Goal: Information Seeking & Learning: Learn about a topic

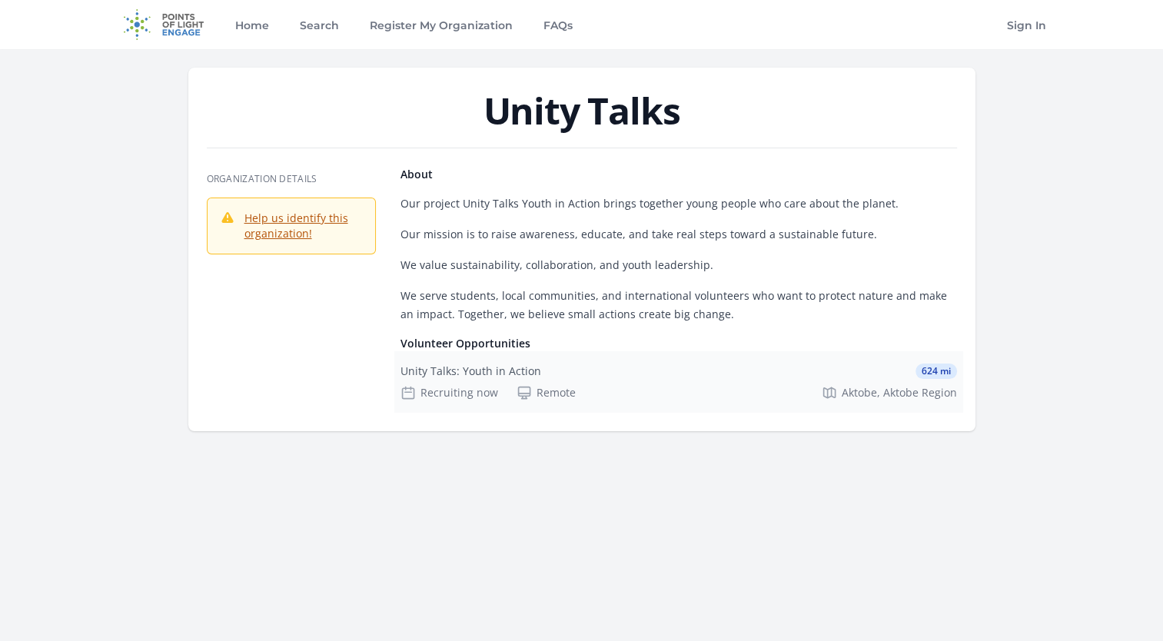
click at [477, 379] on div "Unity Talks: Youth in Action 624 mi Recruiting now Remote Aktobe, Aktobe Region" at bounding box center [678, 381] width 569 height 61
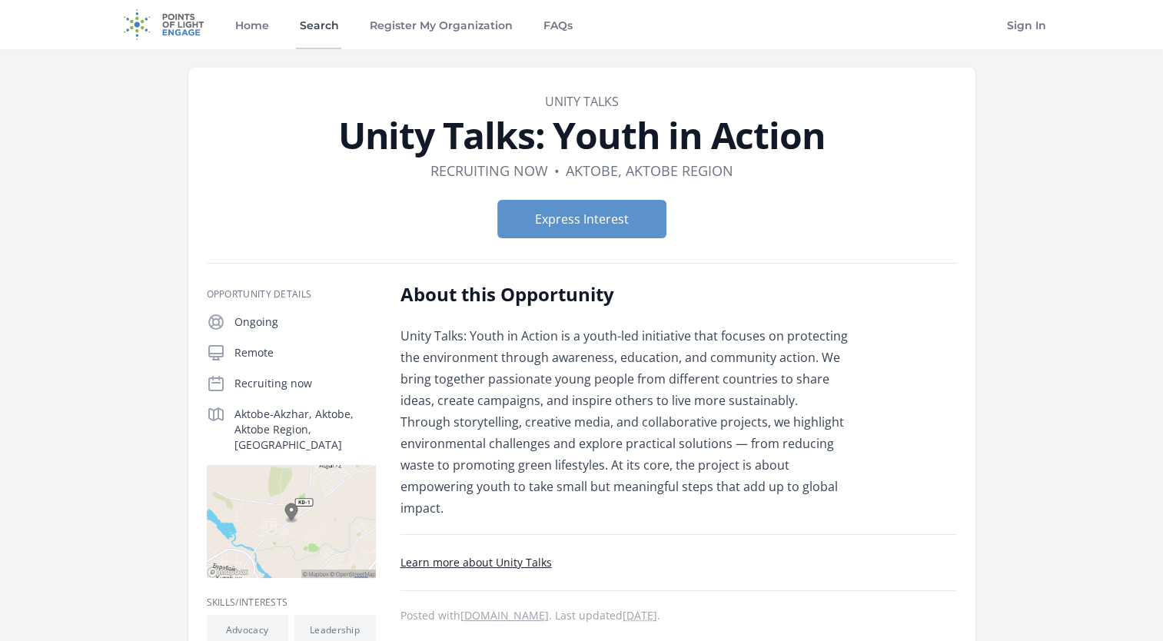
click at [337, 25] on link "Search" at bounding box center [318, 24] width 45 height 49
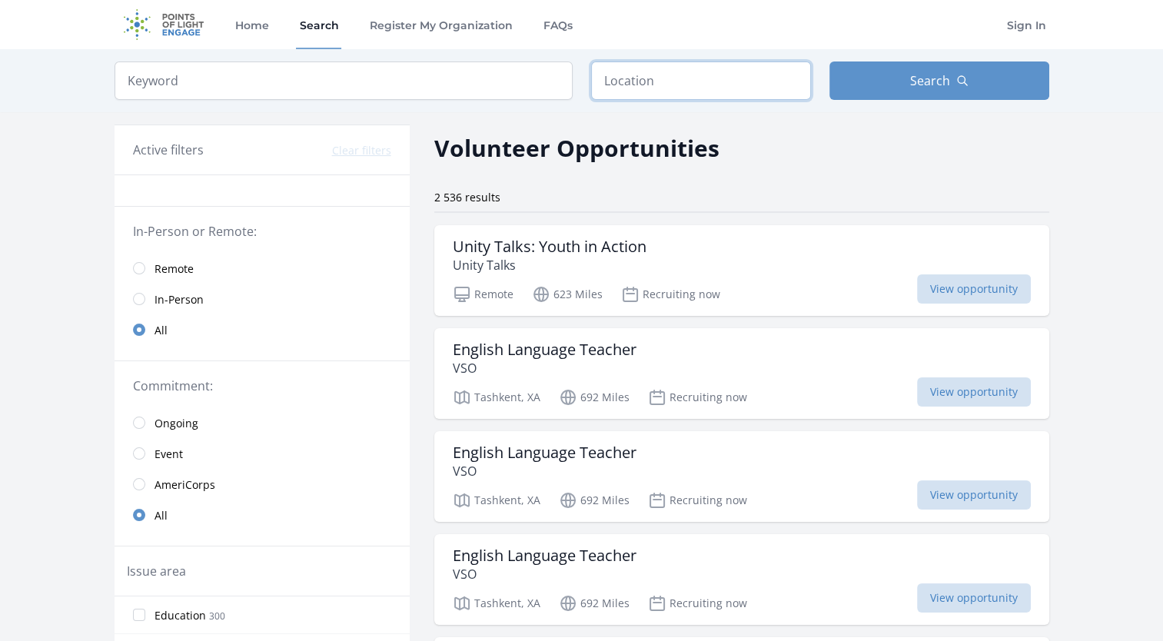
click at [701, 80] on input "text" at bounding box center [701, 80] width 220 height 38
type input "л"
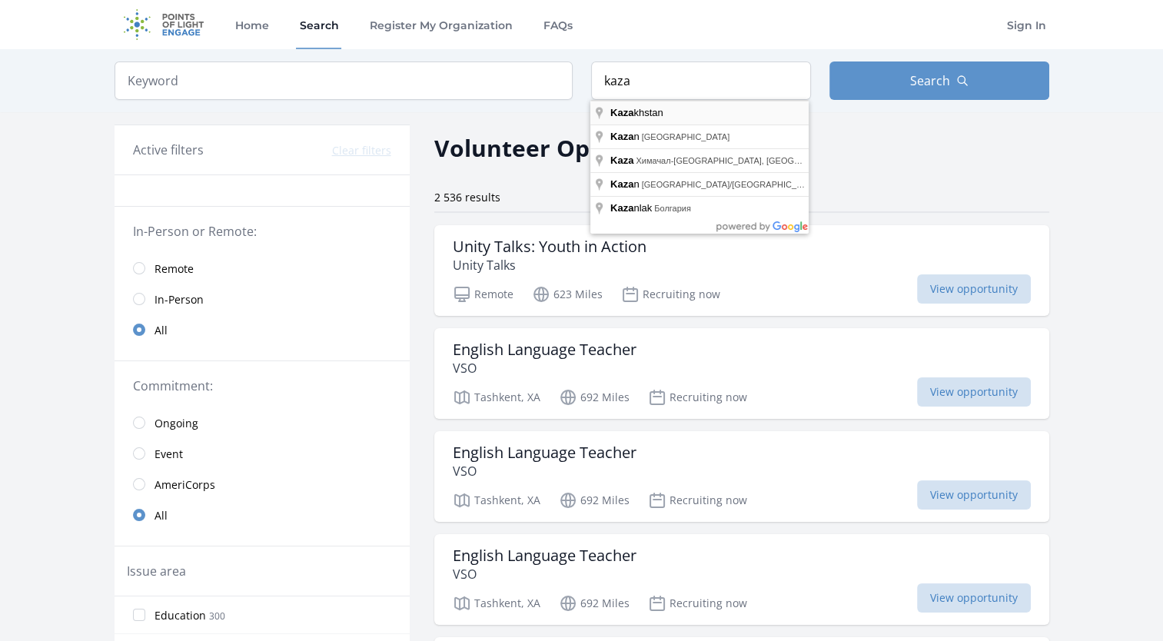
type input "Kazakhstan"
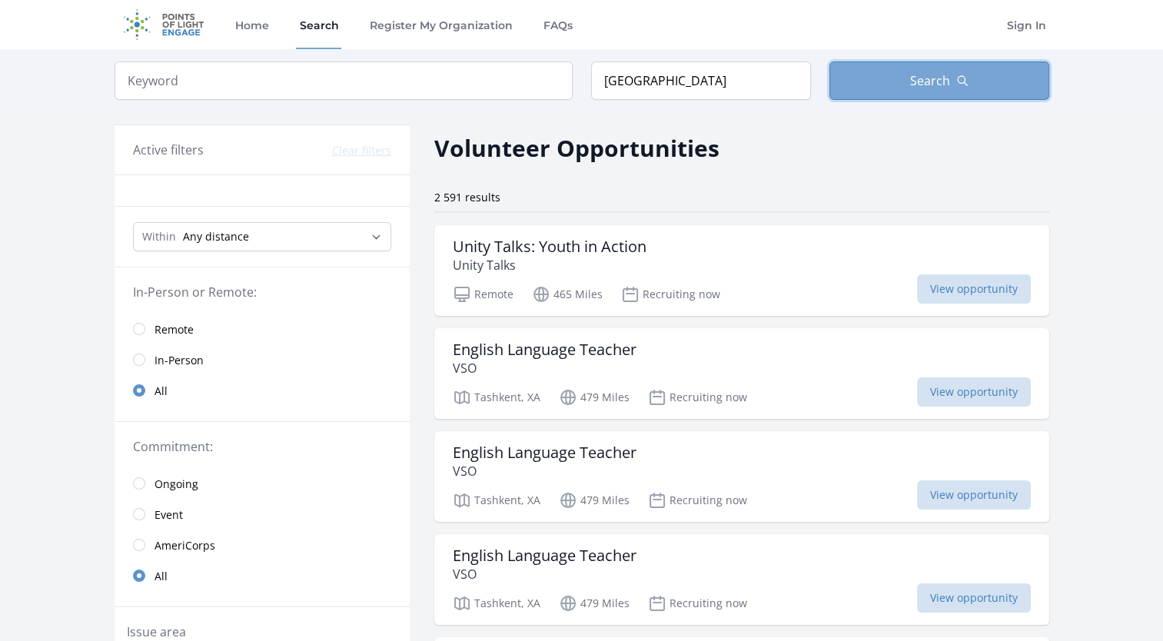
click at [864, 69] on button "Search" at bounding box center [939, 80] width 220 height 38
click at [877, 91] on button "Search" at bounding box center [939, 80] width 220 height 38
click at [669, 74] on input "Kazakhstan" at bounding box center [701, 80] width 220 height 38
click at [904, 88] on button "Search" at bounding box center [939, 80] width 220 height 38
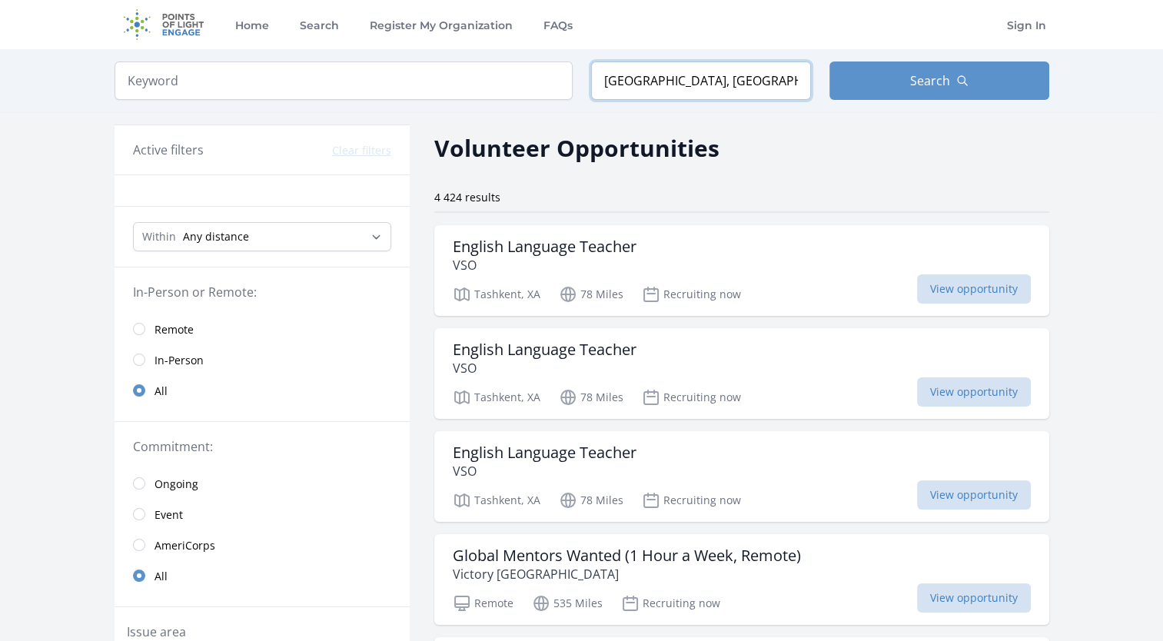
click at [750, 89] on input "Kazakhstan, Казахстан" at bounding box center [701, 80] width 220 height 38
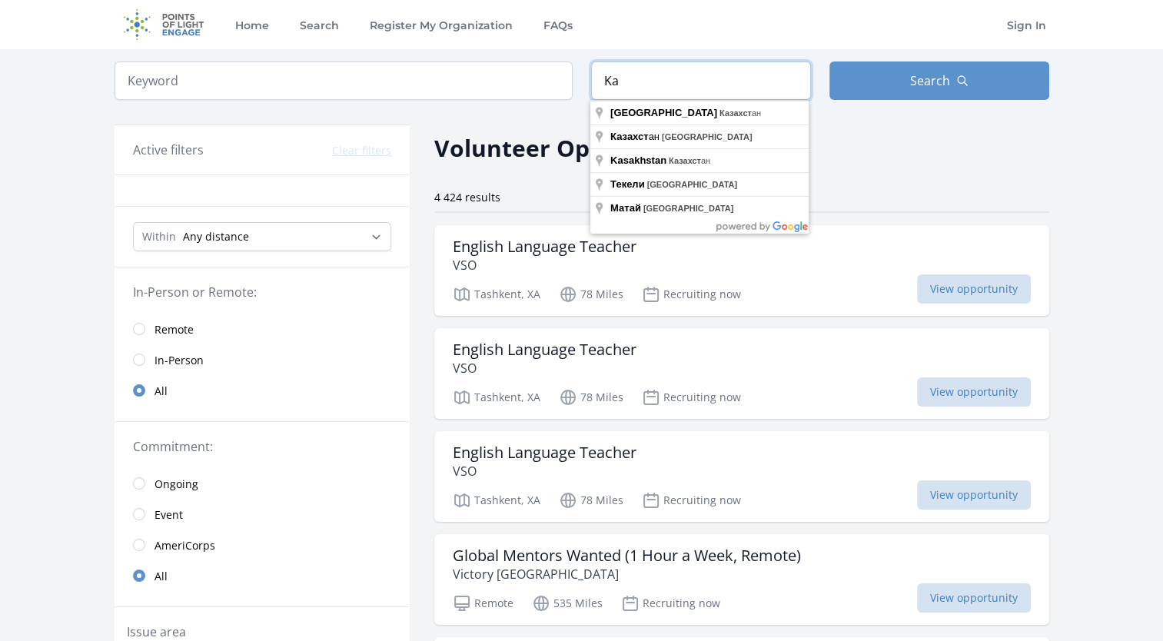
type input "K"
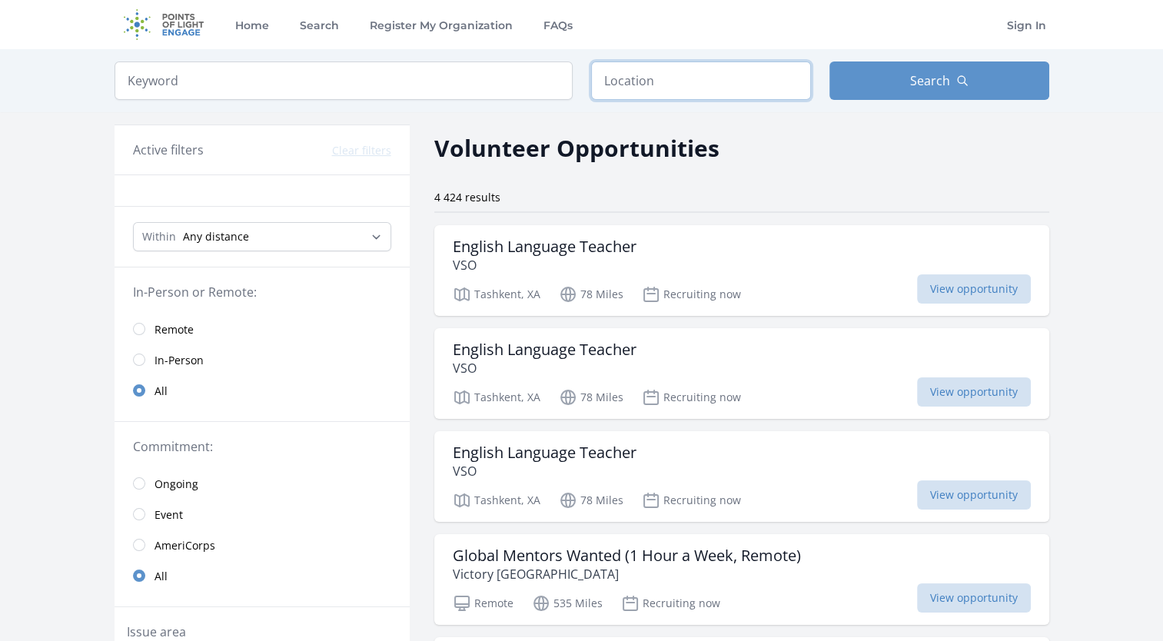
type input "F"
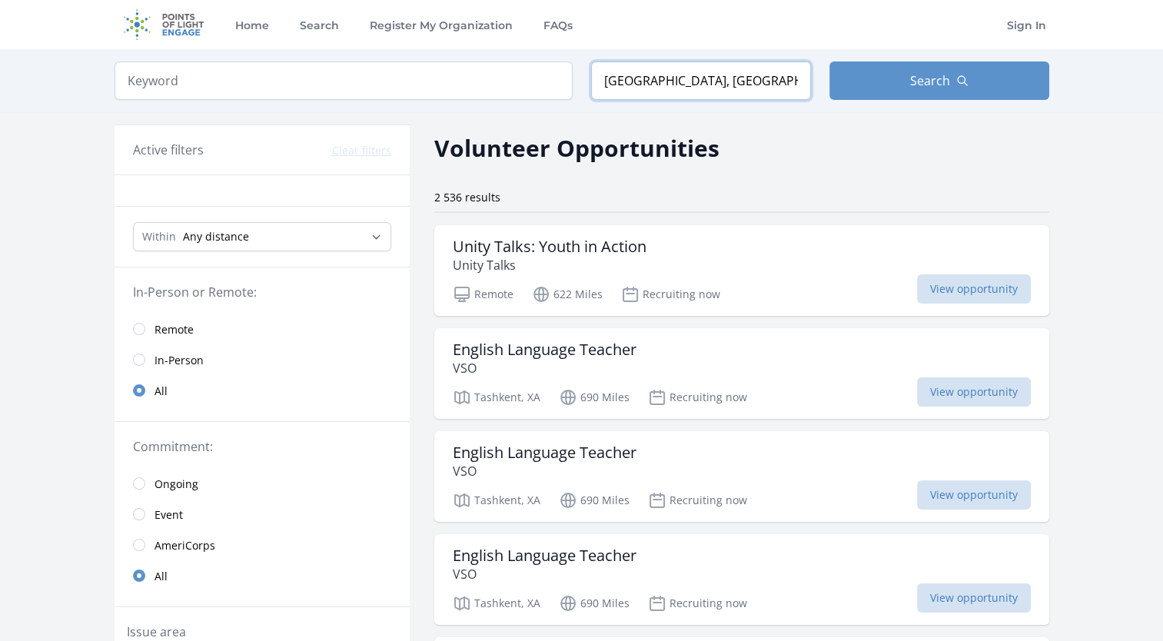
click at [738, 85] on input "Астана, Казахстан" at bounding box center [701, 80] width 220 height 38
type input "А"
type input "Ф"
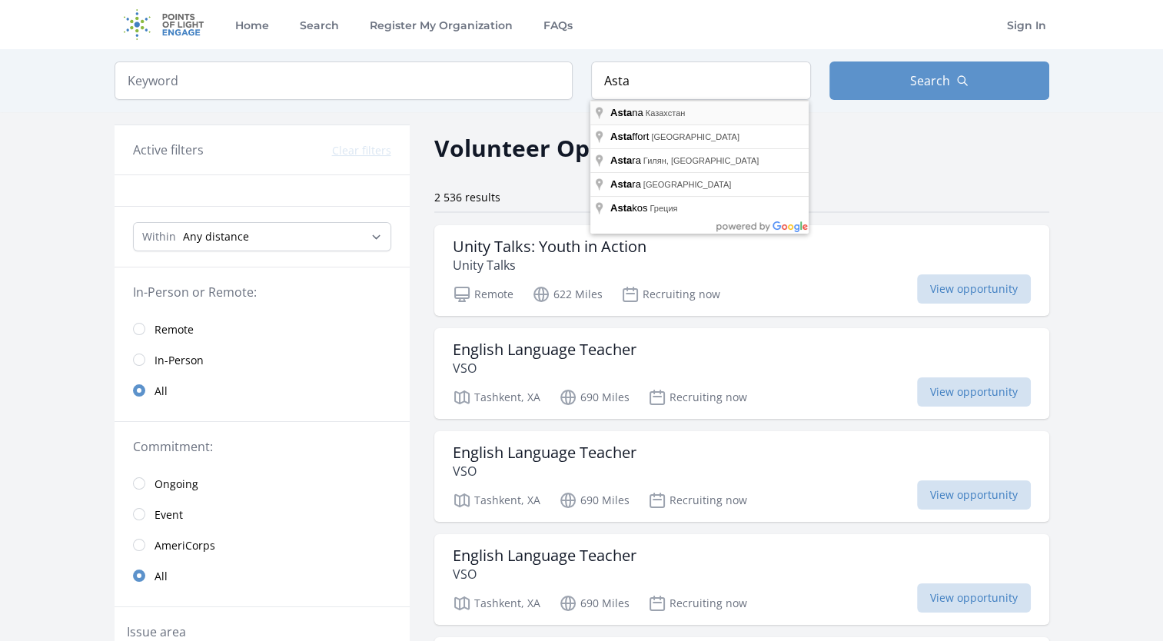
type input "Astana, Казахстан"
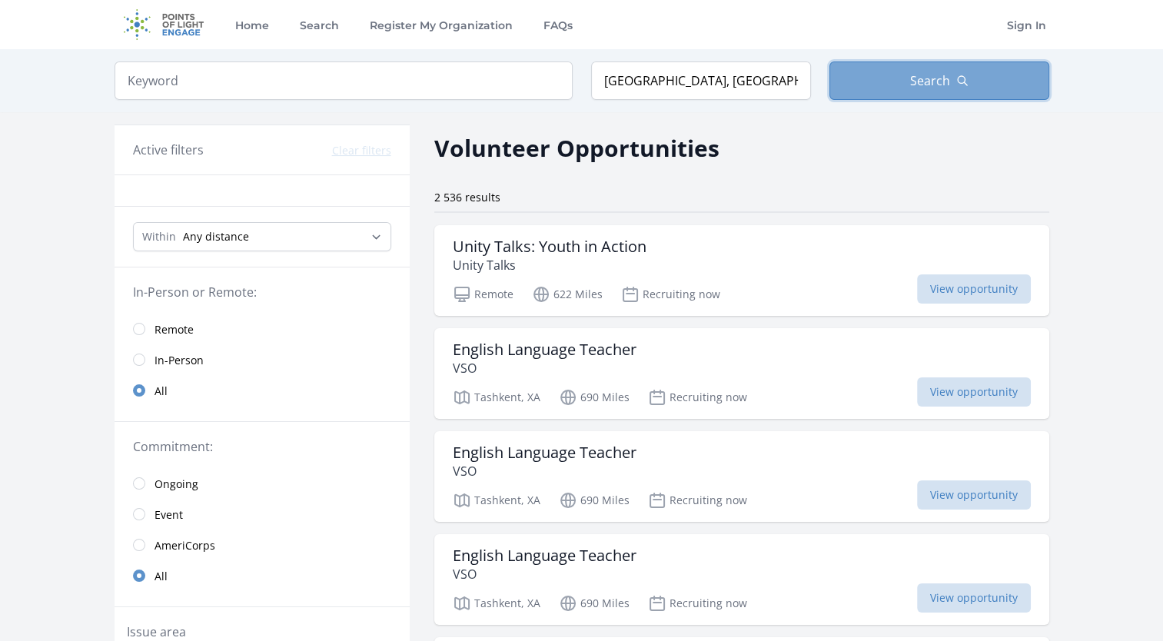
click at [930, 78] on span "Search" at bounding box center [930, 80] width 40 height 18
click at [930, 79] on span "Search" at bounding box center [930, 80] width 40 height 18
click at [829, 61] on button "Search" at bounding box center [939, 80] width 220 height 38
click at [150, 355] on link "In-Person" at bounding box center [262, 359] width 295 height 31
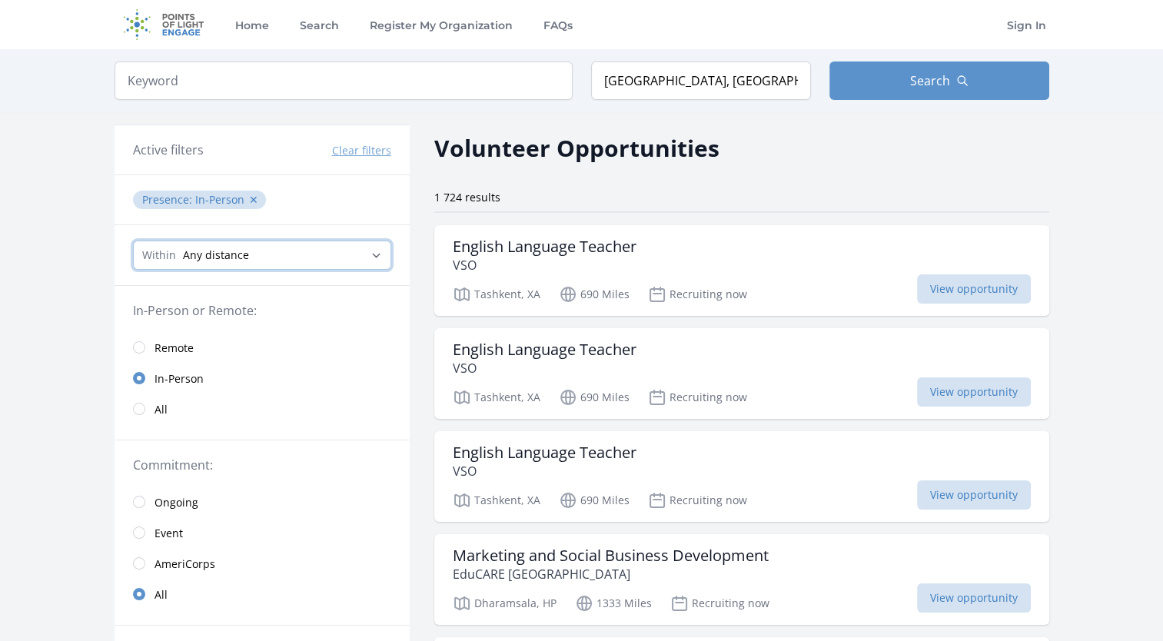
click at [304, 251] on select "Any distance , 5 Miles , 20 Miles , 50 Miles , 100 Miles" at bounding box center [262, 255] width 258 height 29
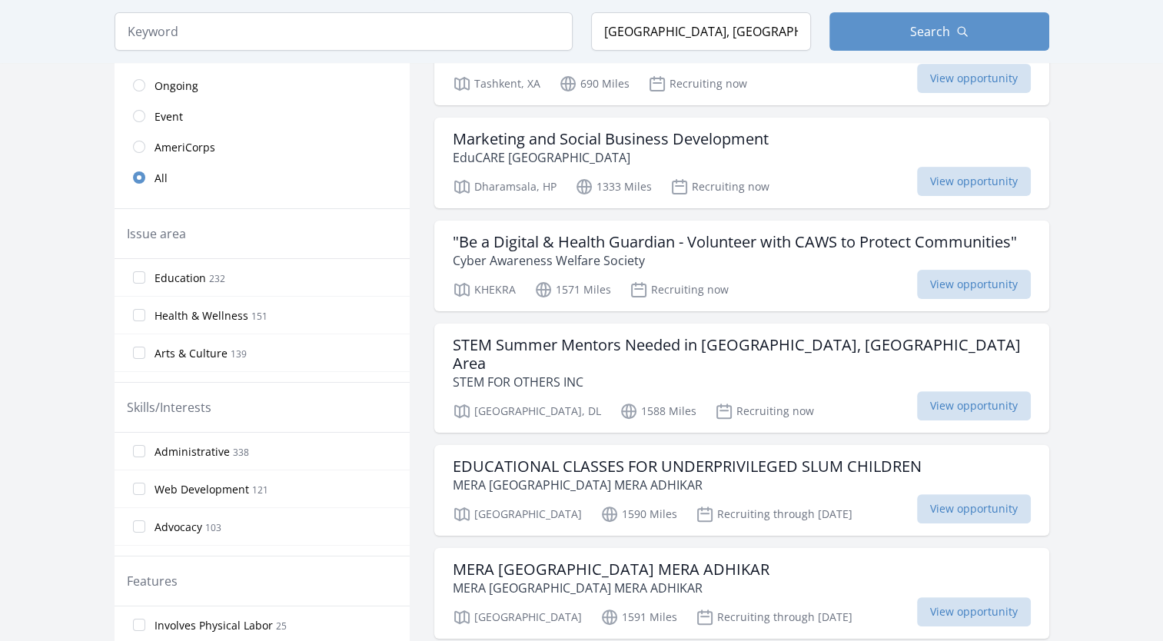
scroll to position [412, 0]
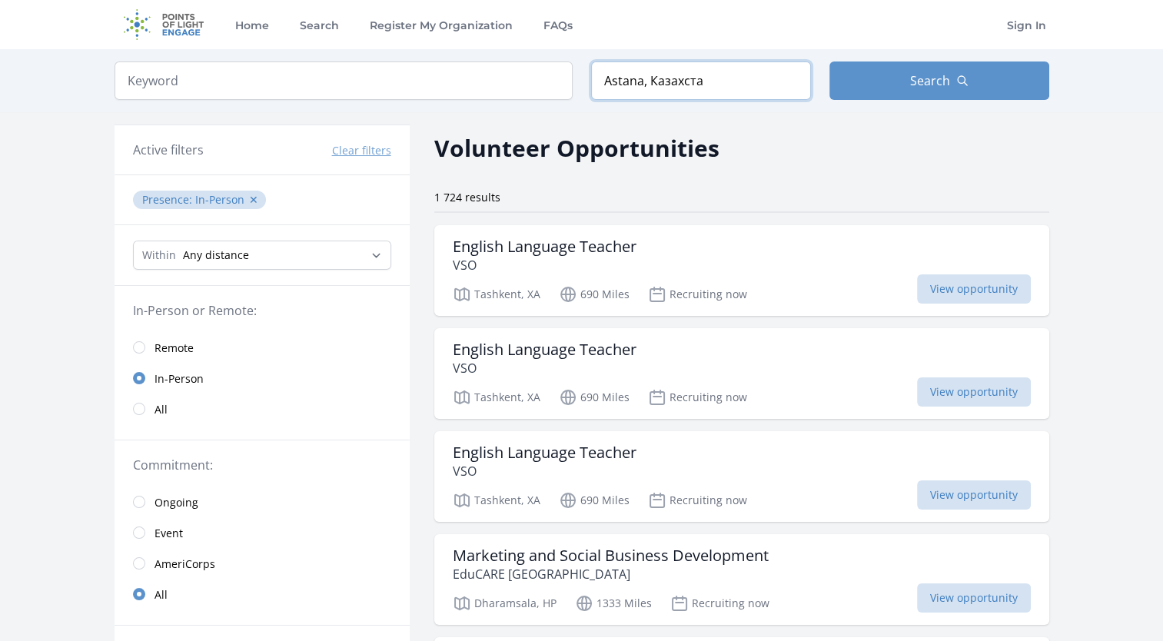
click at [705, 80] on input "Astana, Казахста" at bounding box center [701, 80] width 220 height 38
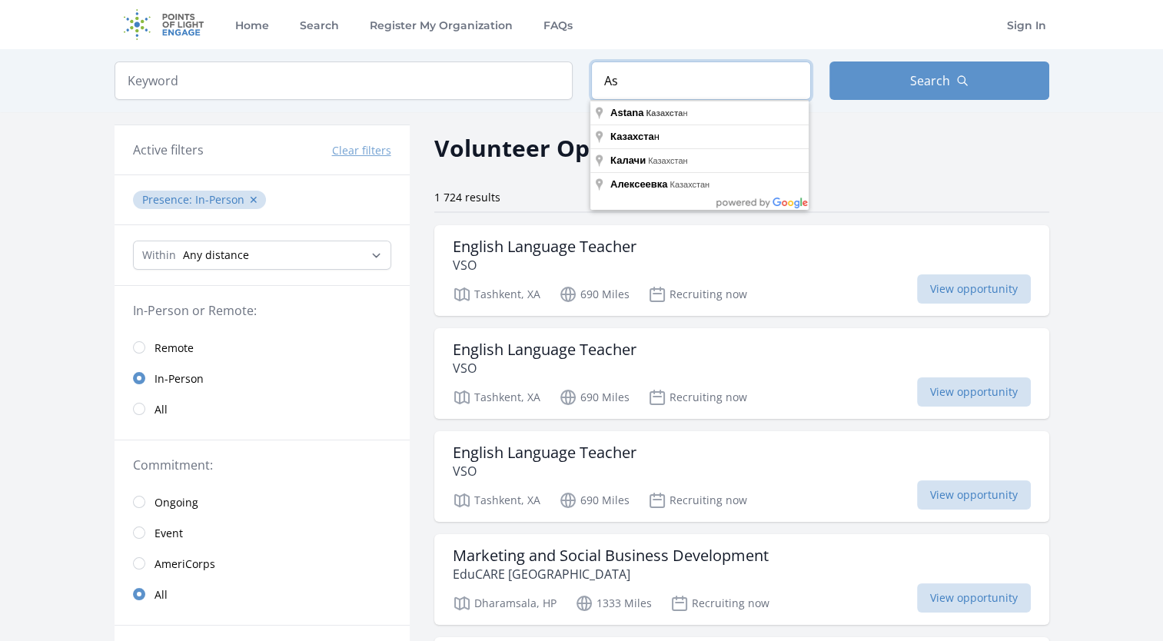
type input "A"
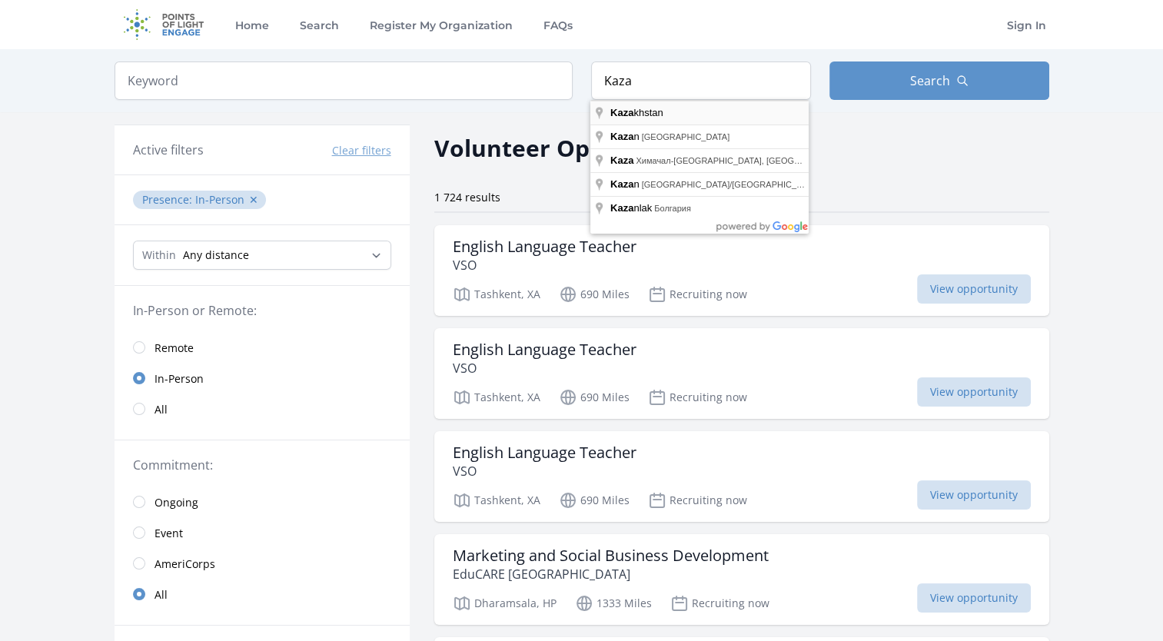
type input "Kazakhstan"
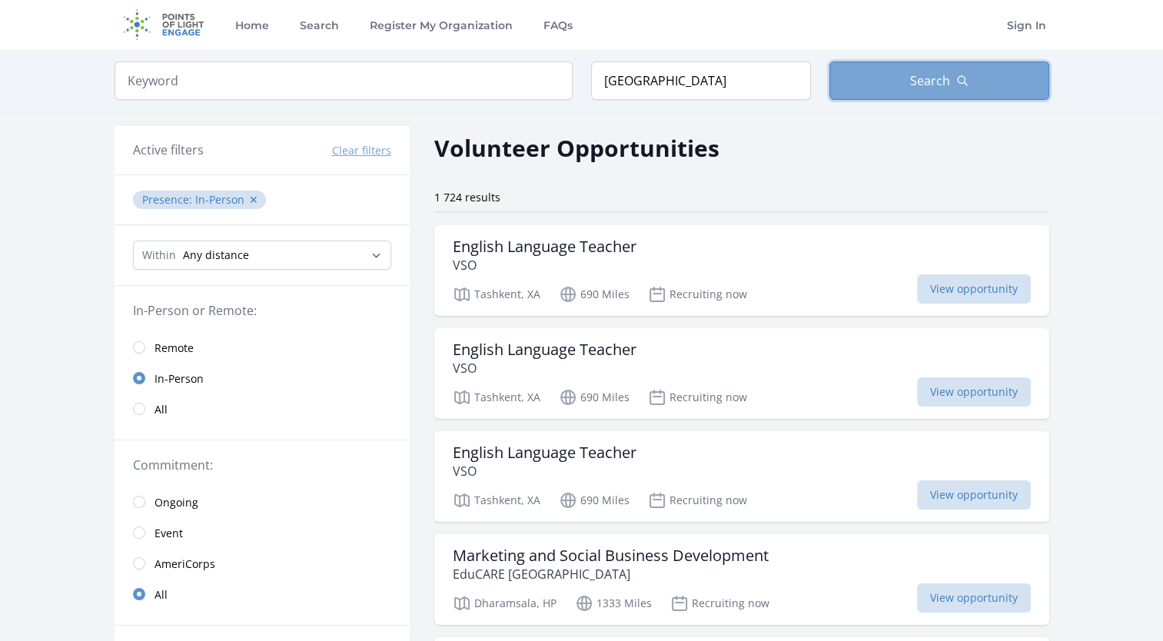
click at [925, 85] on span "Search" at bounding box center [930, 80] width 40 height 18
click at [733, 247] on div "English Language Teacher VSO" at bounding box center [742, 255] width 578 height 37
click at [147, 340] on link "Remote" at bounding box center [262, 347] width 295 height 31
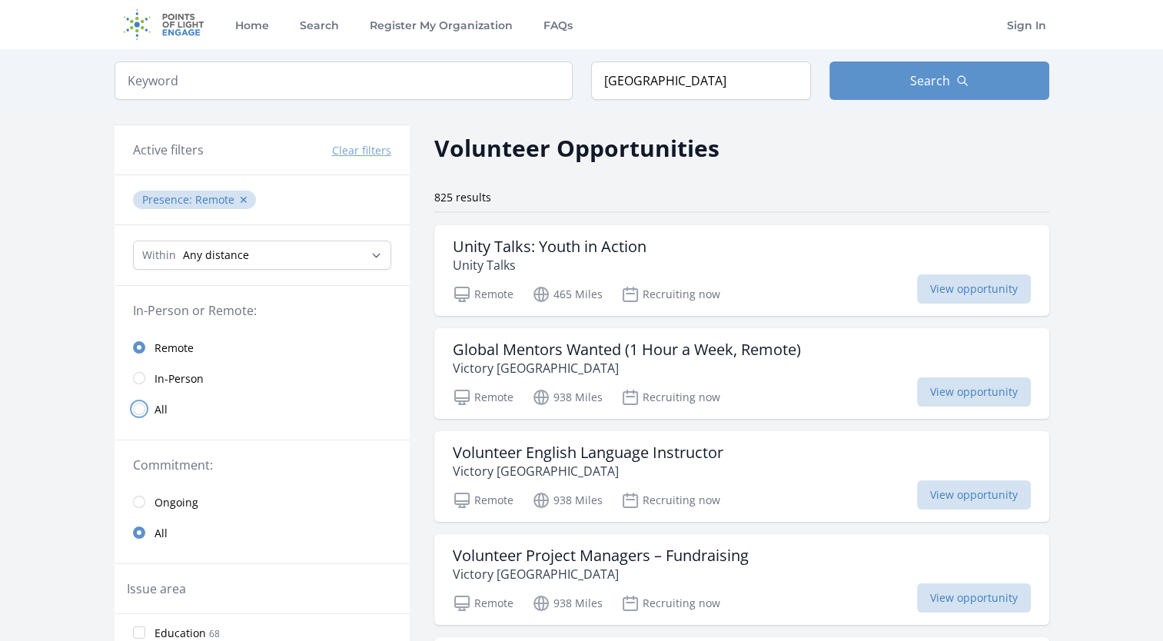
click at [141, 409] on input "radio" at bounding box center [139, 409] width 12 height 12
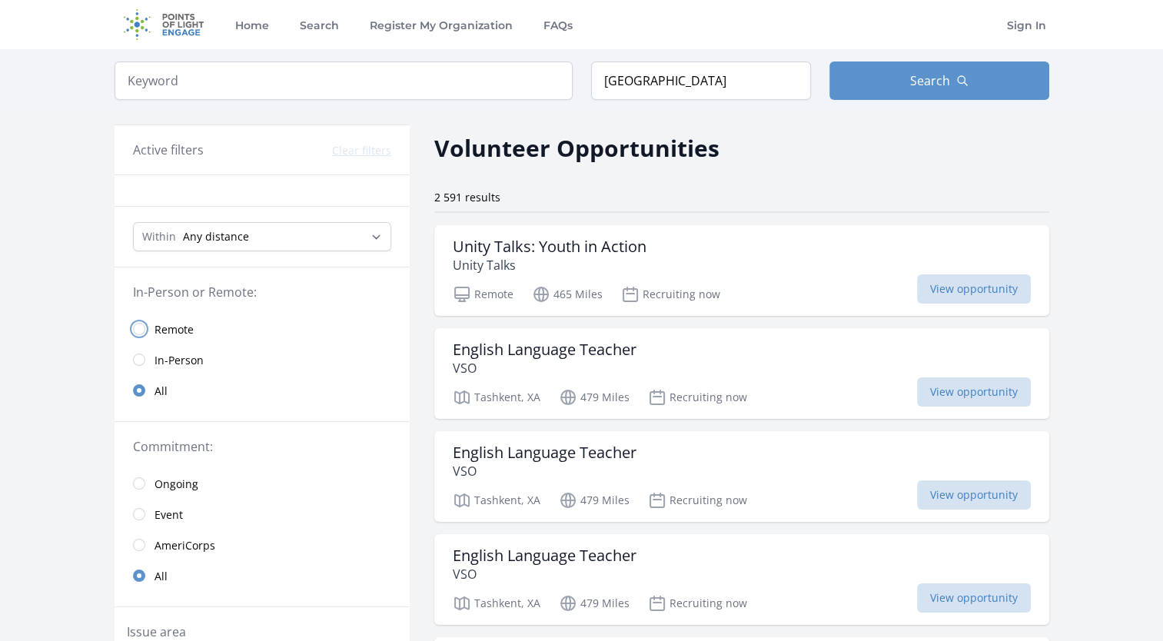
click at [141, 330] on input "radio" at bounding box center [139, 329] width 12 height 12
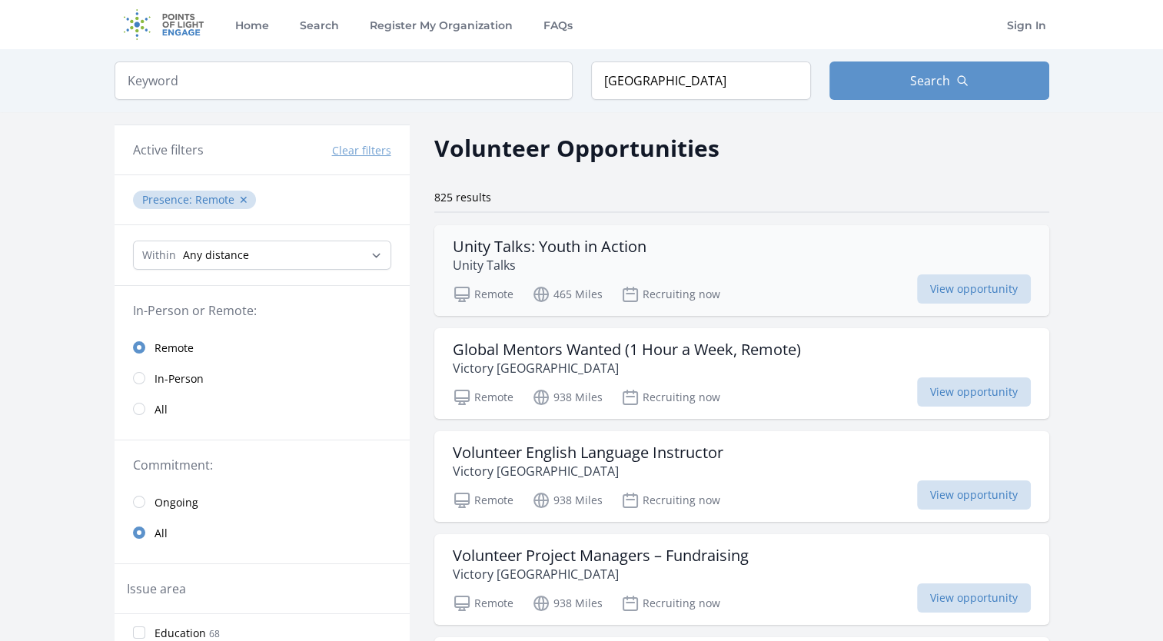
click at [602, 267] on p "Unity Talks" at bounding box center [550, 265] width 194 height 18
click at [563, 444] on h3 "Volunteer English Language Instructor" at bounding box center [588, 452] width 271 height 18
click at [622, 450] on h3 "Volunteer English Language Instructor" at bounding box center [588, 452] width 271 height 18
click at [350, 257] on select "Any distance , 5 Miles , 20 Miles , 50 Miles , 100 Miles" at bounding box center [262, 255] width 258 height 29
select select "160934"
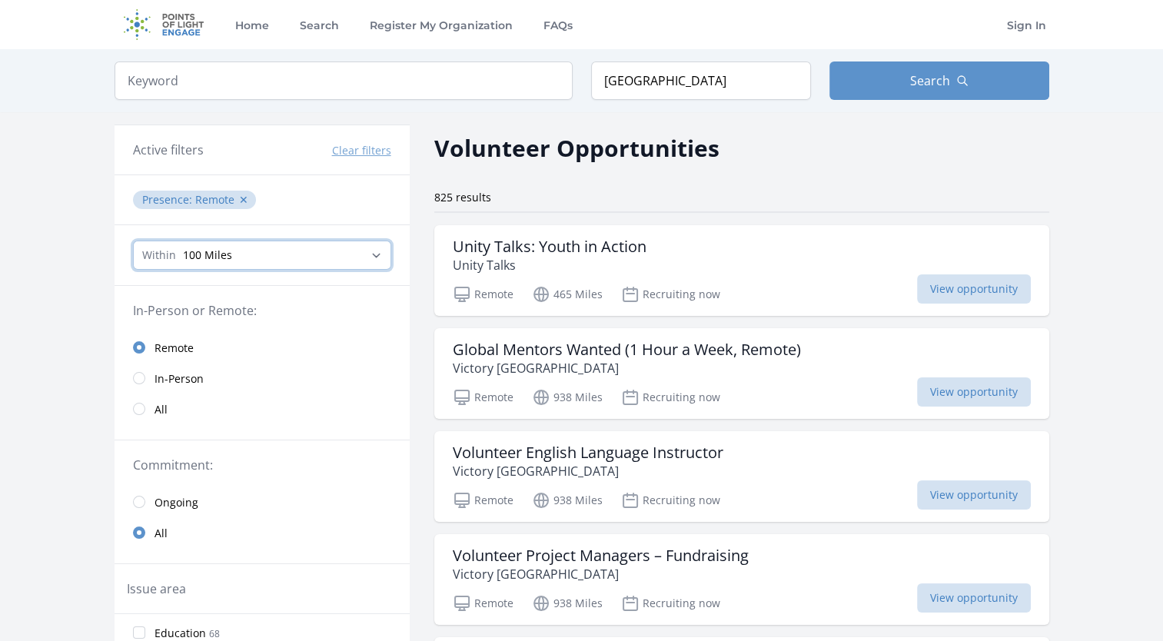
click at [133, 241] on select "Any distance , 5 Miles , 20 Miles , 50 Miles , 100 Miles" at bounding box center [262, 255] width 258 height 29
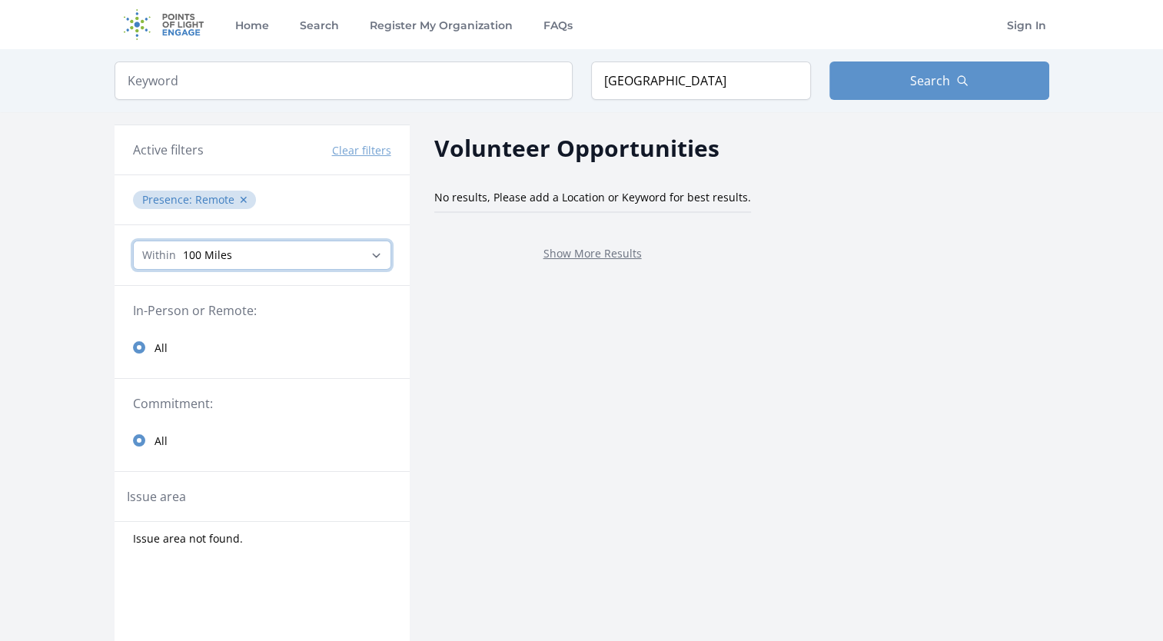
click at [348, 247] on select "Any distance , 5 Miles , 20 Miles , 50 Miles , 100 Miles" at bounding box center [262, 255] width 258 height 29
select select "all"
click at [133, 241] on select "Any distance , 5 Miles , 20 Miles , 50 Miles , 100 Miles" at bounding box center [262, 255] width 258 height 29
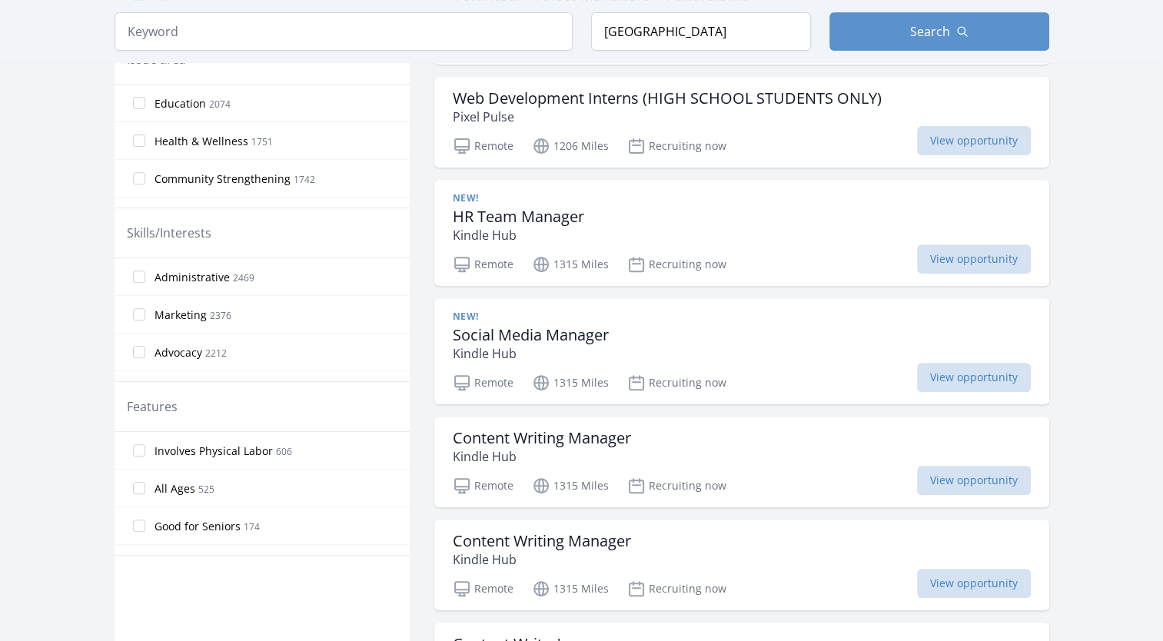
scroll to position [1121, 0]
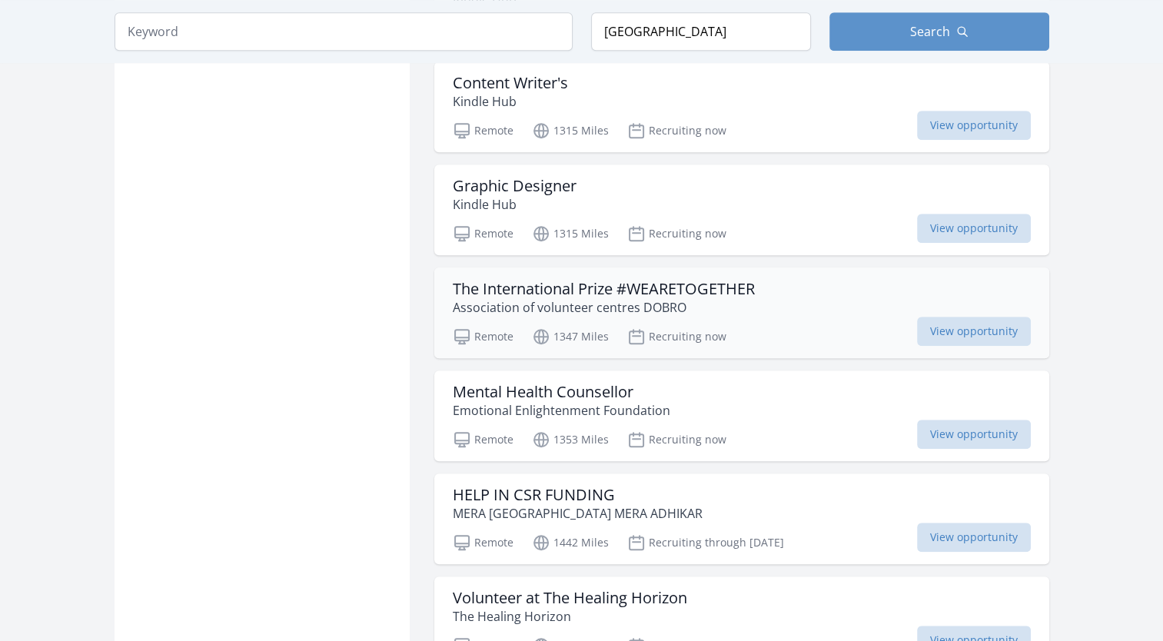
click at [682, 286] on h3 "The International Prize #WEARETOGETHER" at bounding box center [604, 289] width 302 height 18
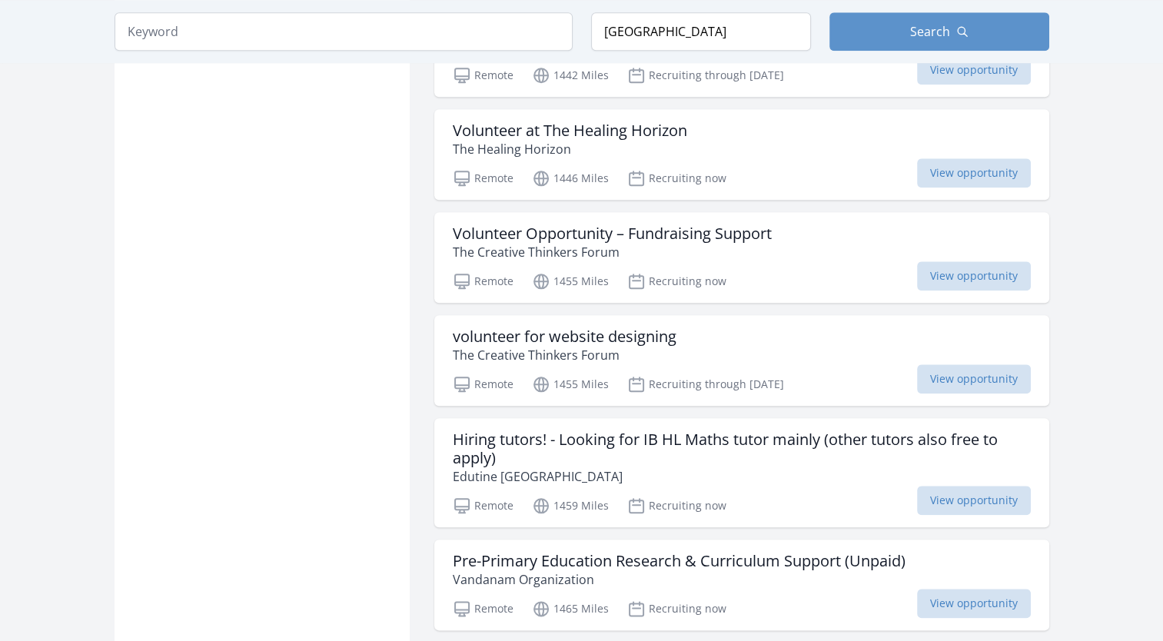
scroll to position [1603, 0]
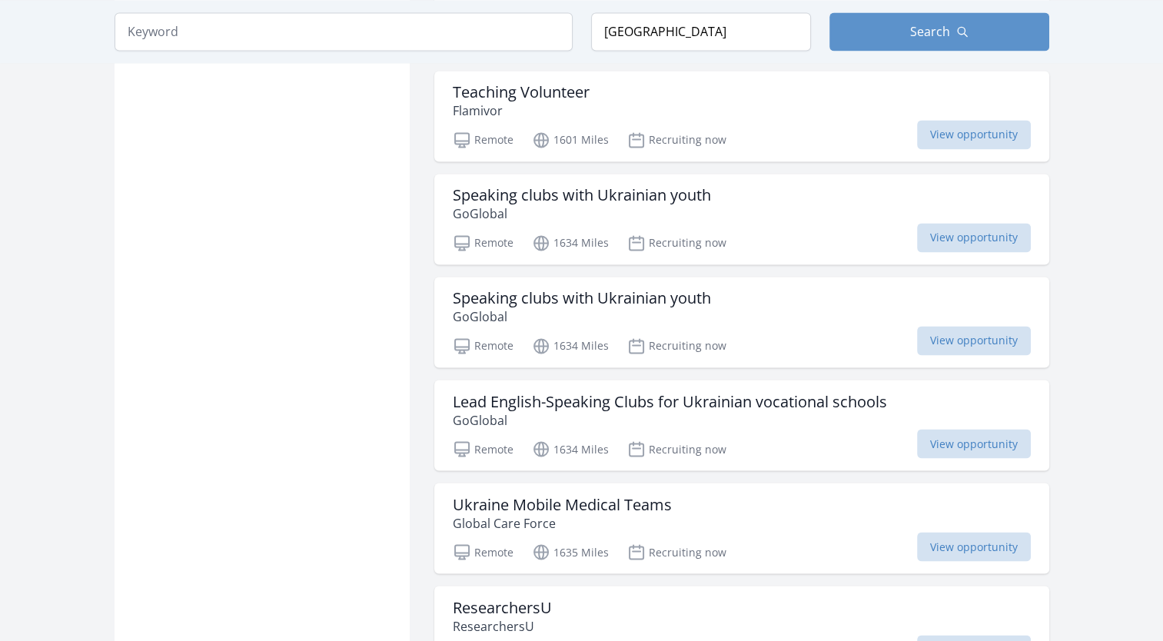
scroll to position [2506, 0]
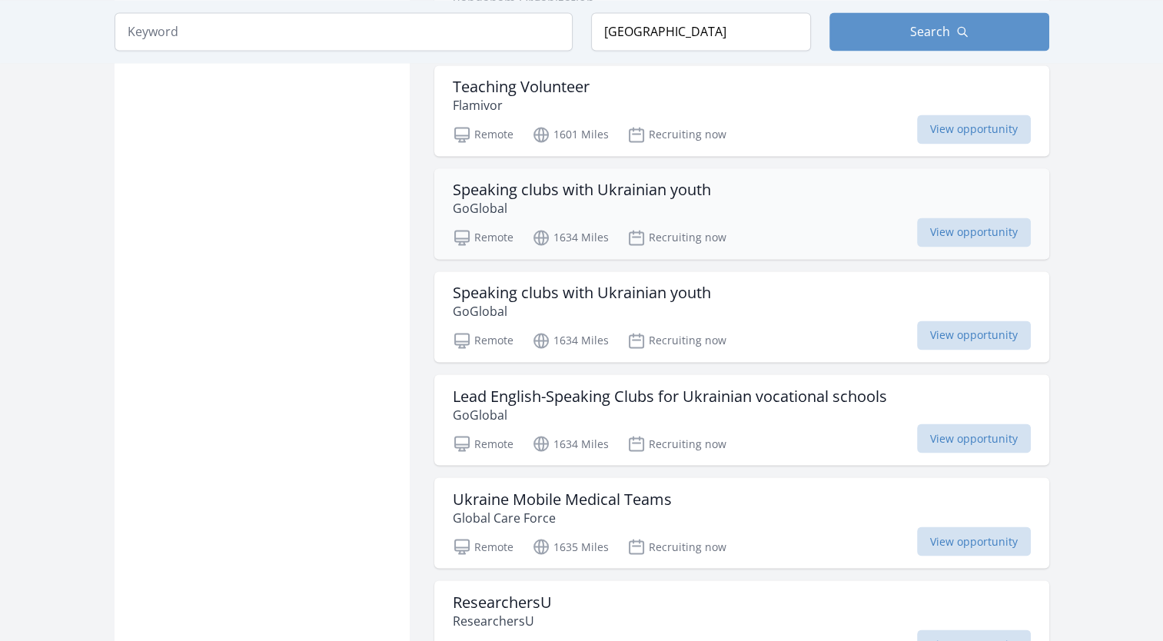
click at [524, 181] on h3 "Speaking clubs with Ukrainian youth" at bounding box center [582, 190] width 258 height 18
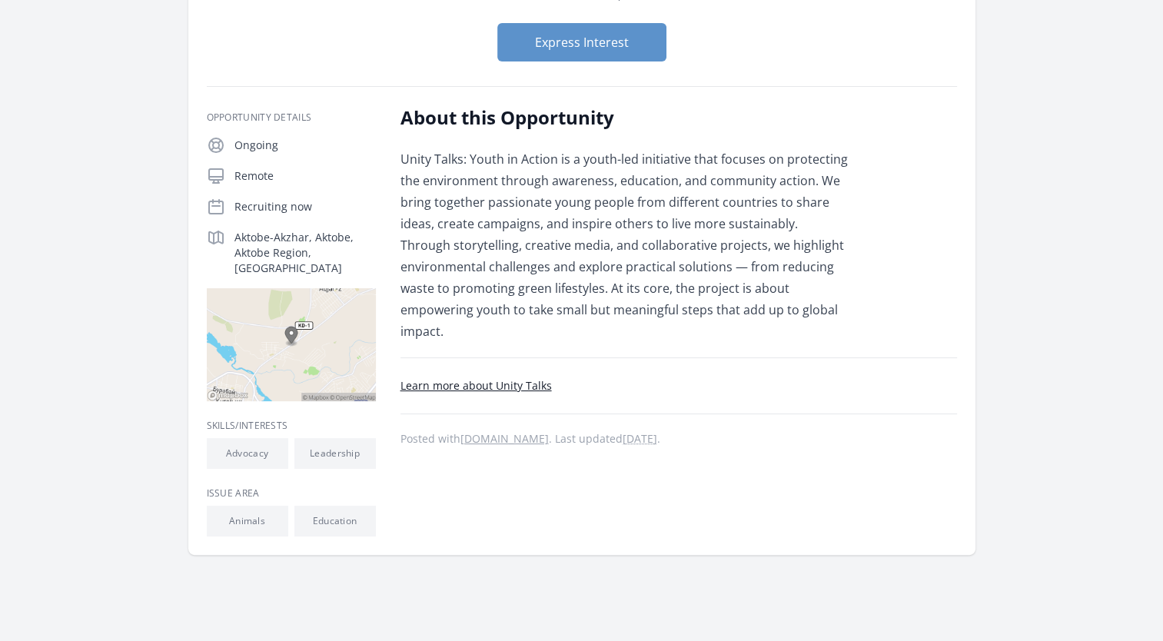
scroll to position [178, 0]
click at [489, 437] on link "idealist.org" at bounding box center [504, 437] width 88 height 15
click at [492, 382] on link "Learn more about Unity Talks" at bounding box center [475, 384] width 151 height 15
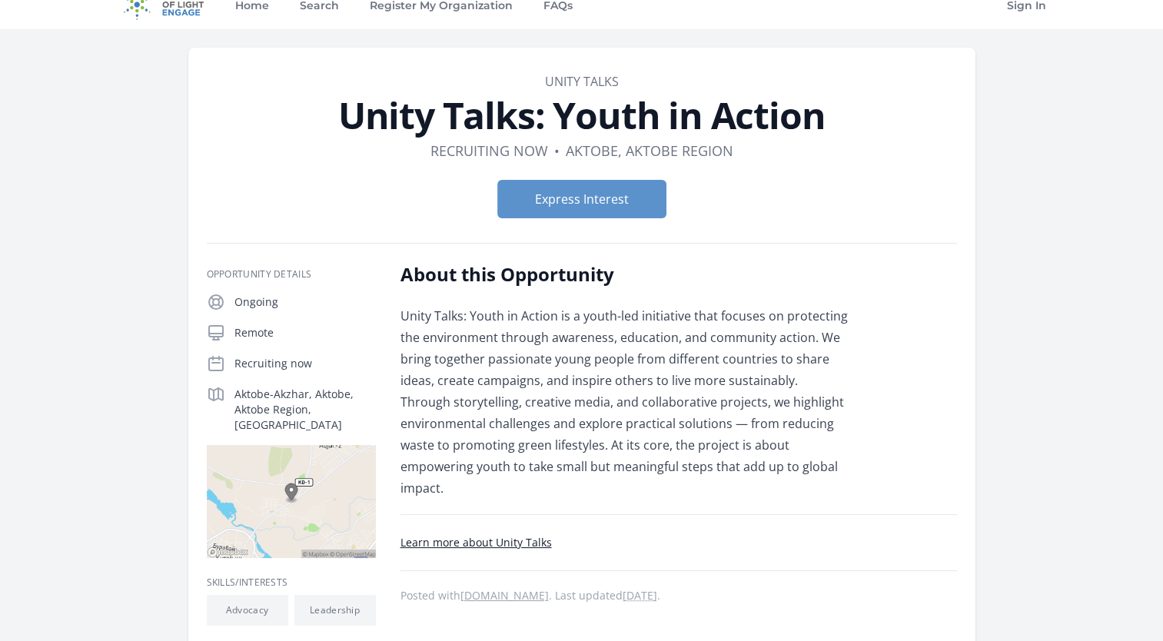
scroll to position [0, 0]
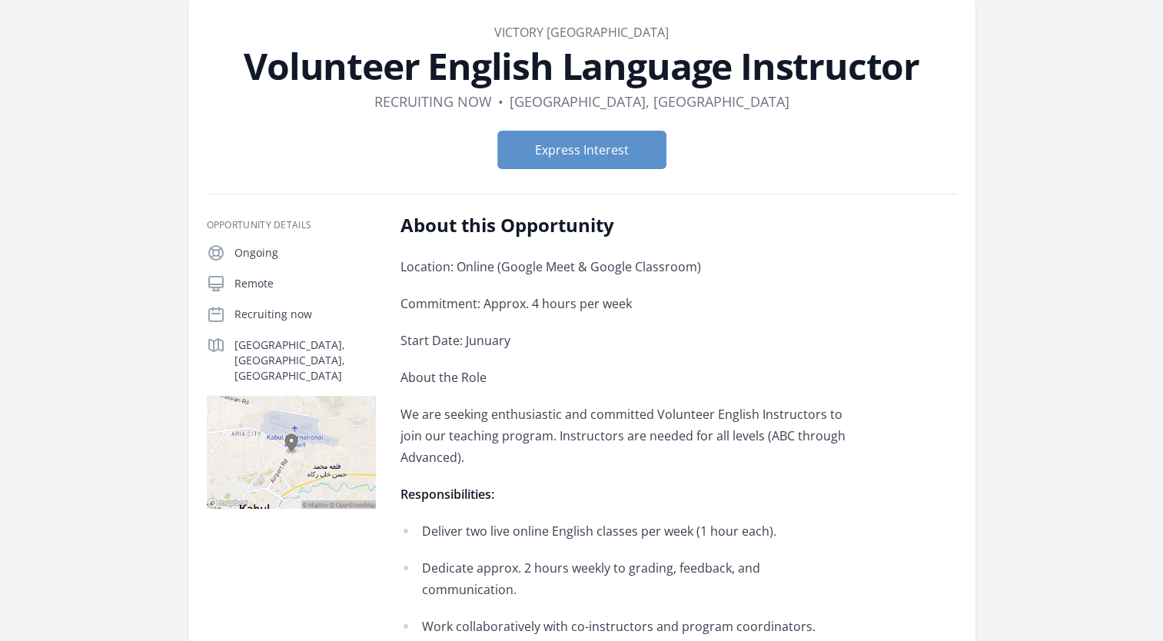
scroll to position [25, 0]
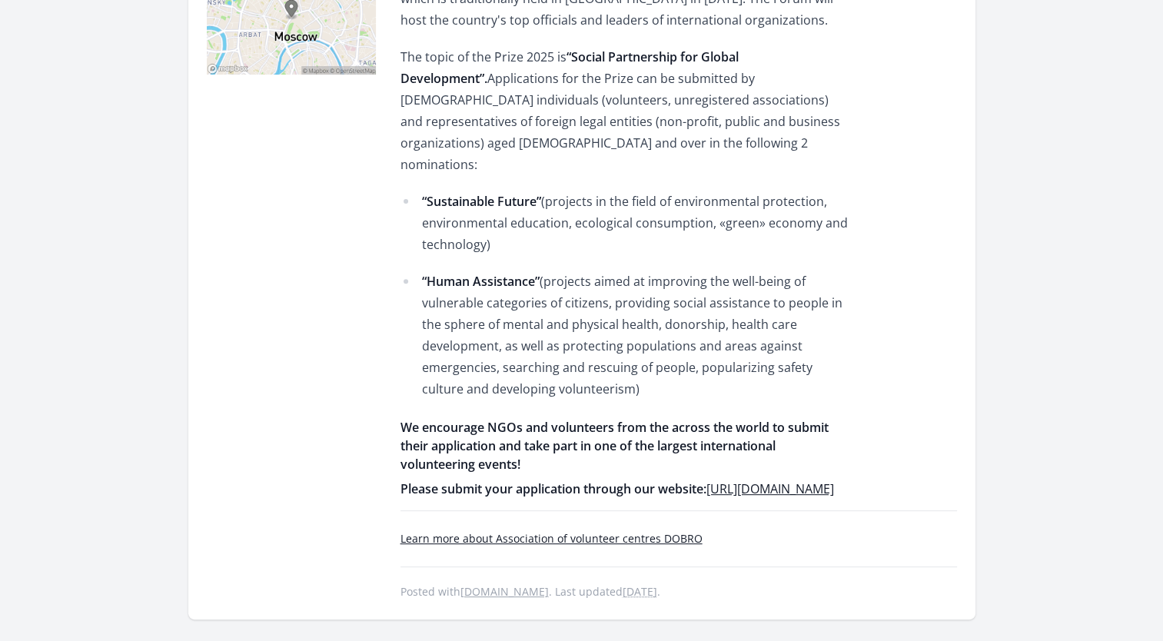
scroll to position [507, 0]
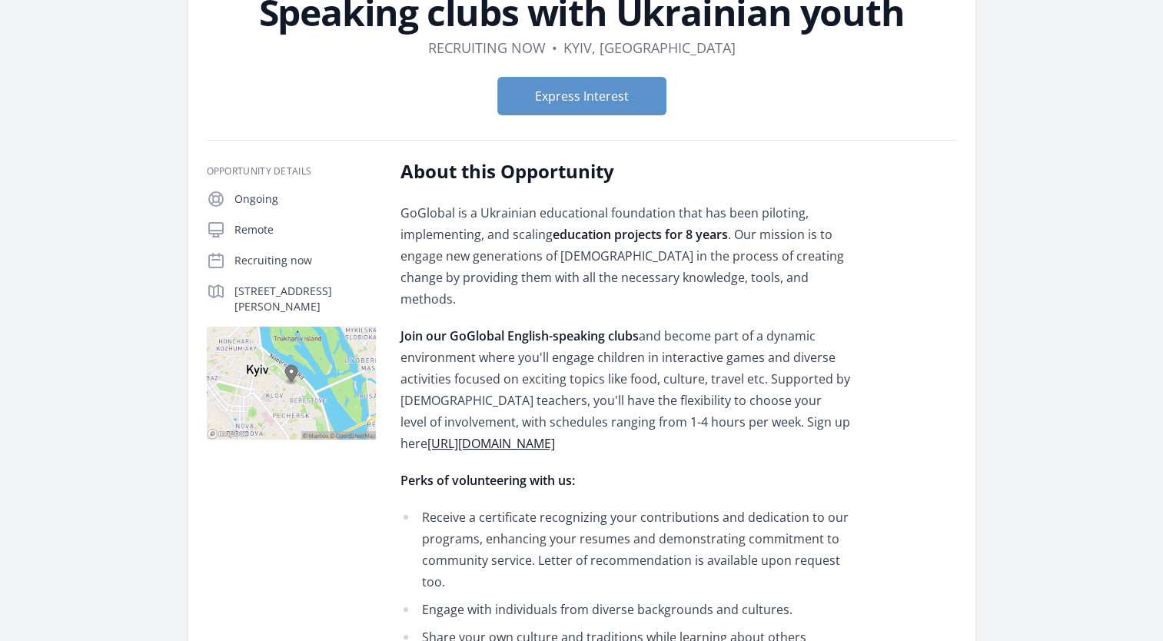
scroll to position [120, 0]
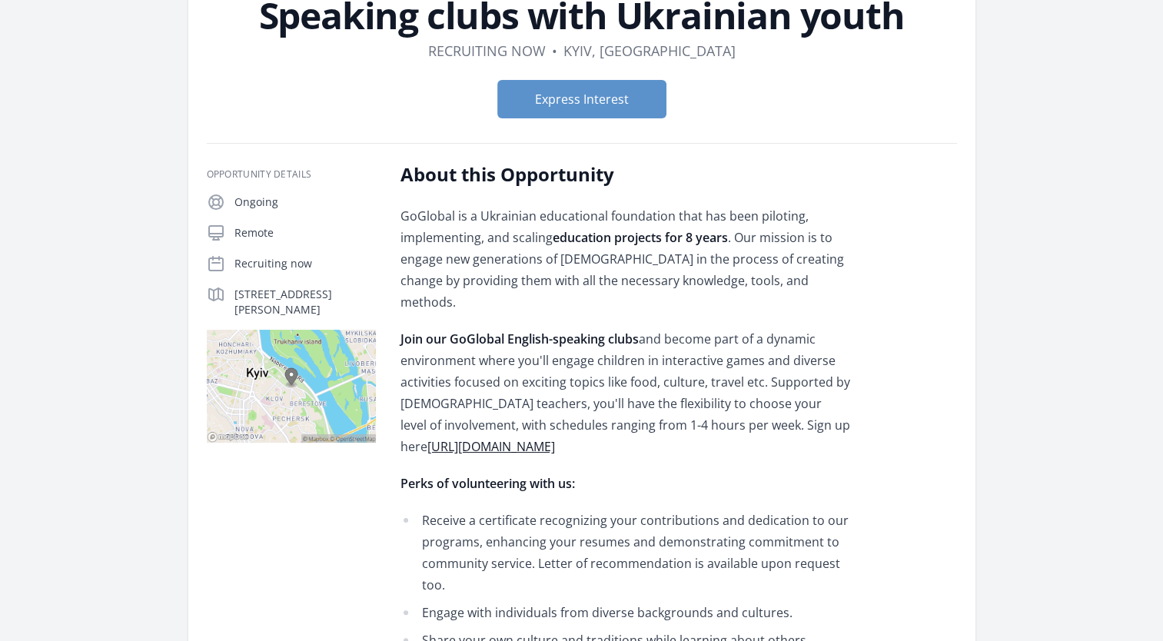
click at [504, 438] on link "[URL][DOMAIN_NAME]" at bounding box center [491, 446] width 128 height 17
